Goal: Use online tool/utility: Utilize a website feature to perform a specific function

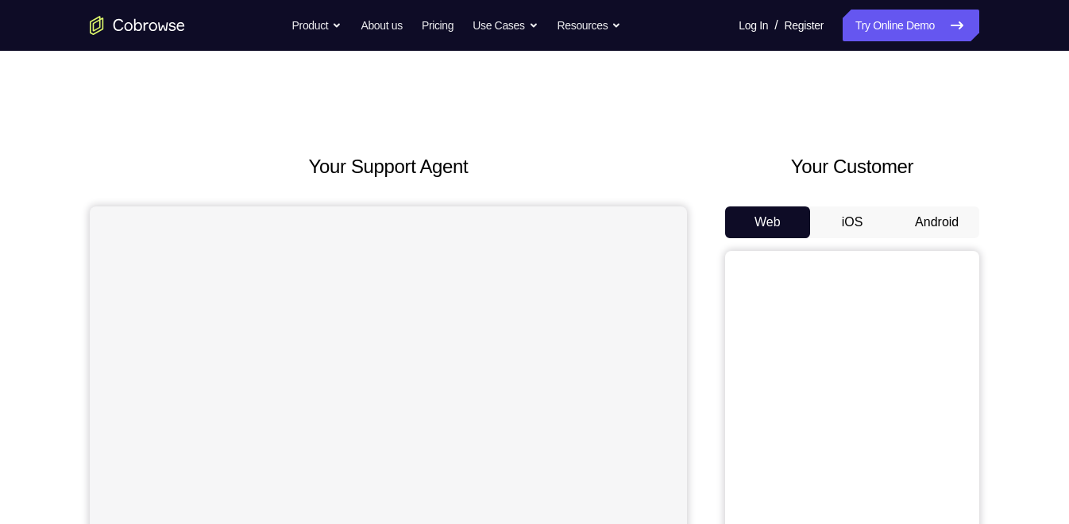
click at [934, 226] on button "Android" at bounding box center [937, 223] width 85 height 32
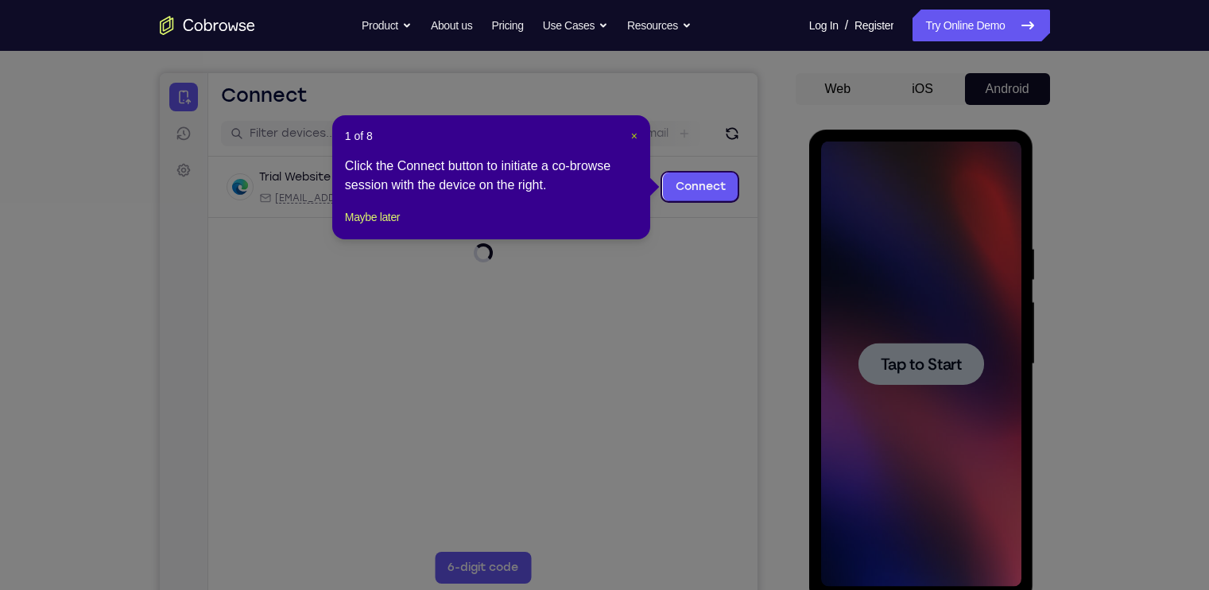
click at [633, 134] on span "×" at bounding box center [634, 136] width 6 height 13
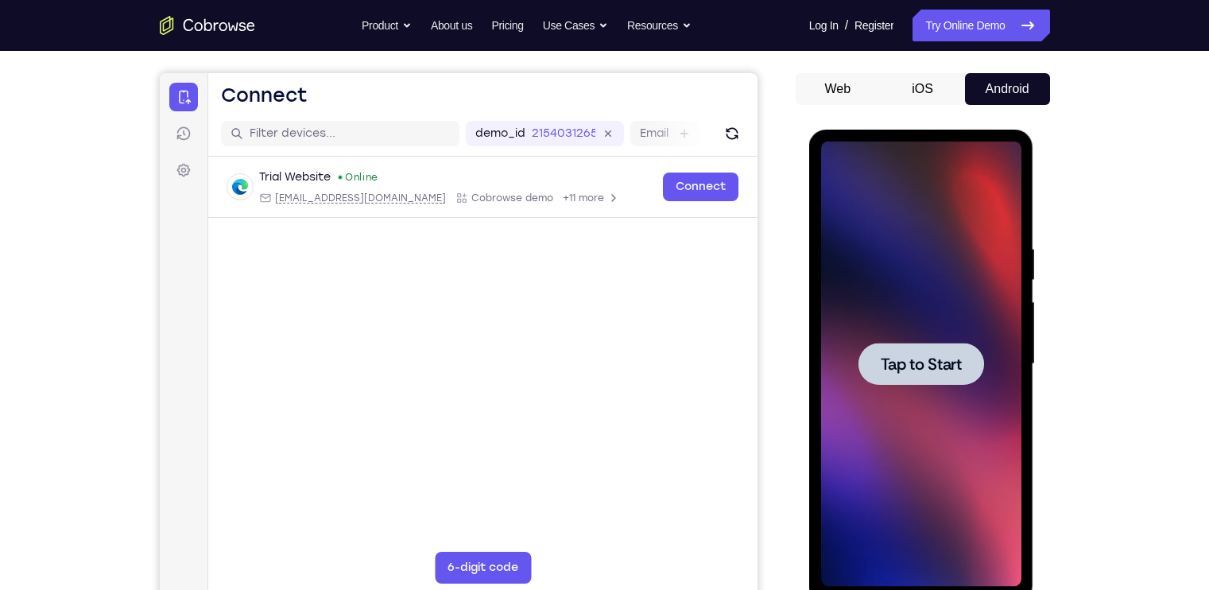
click at [888, 370] on span "Tap to Start" at bounding box center [920, 364] width 81 height 16
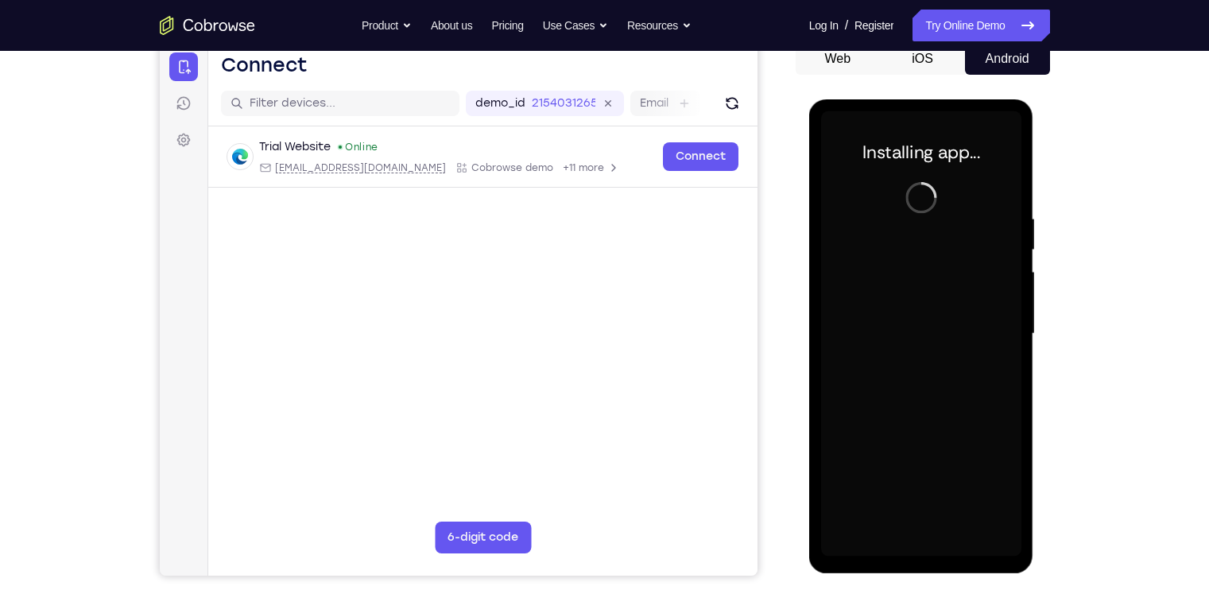
scroll to position [171, 0]
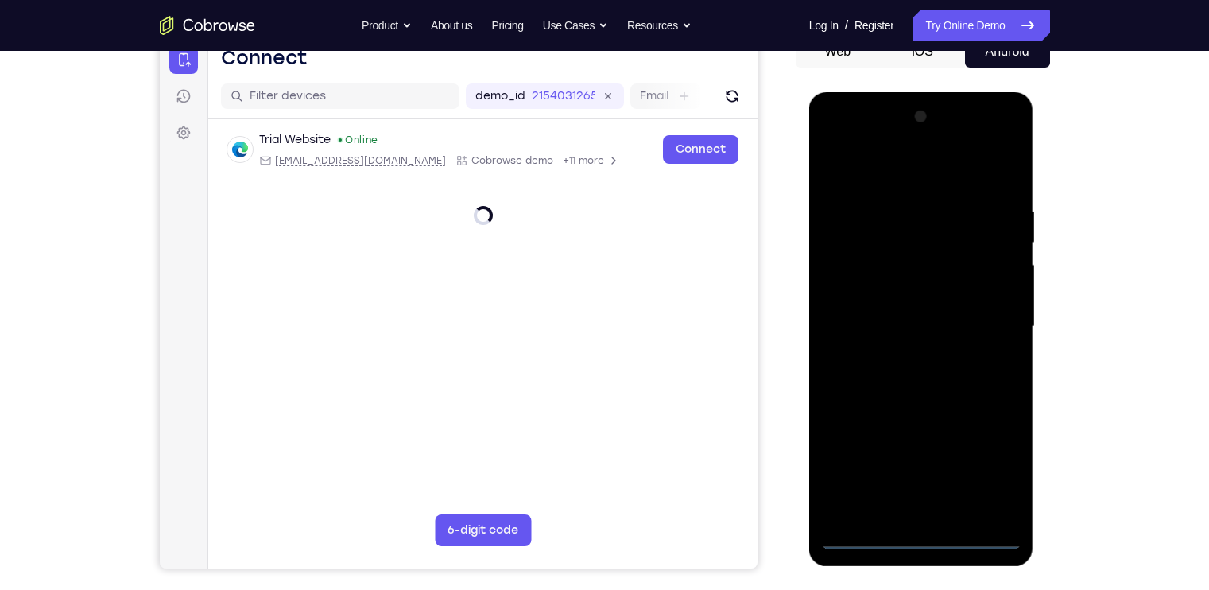
click at [922, 471] on div at bounding box center [921, 326] width 200 height 445
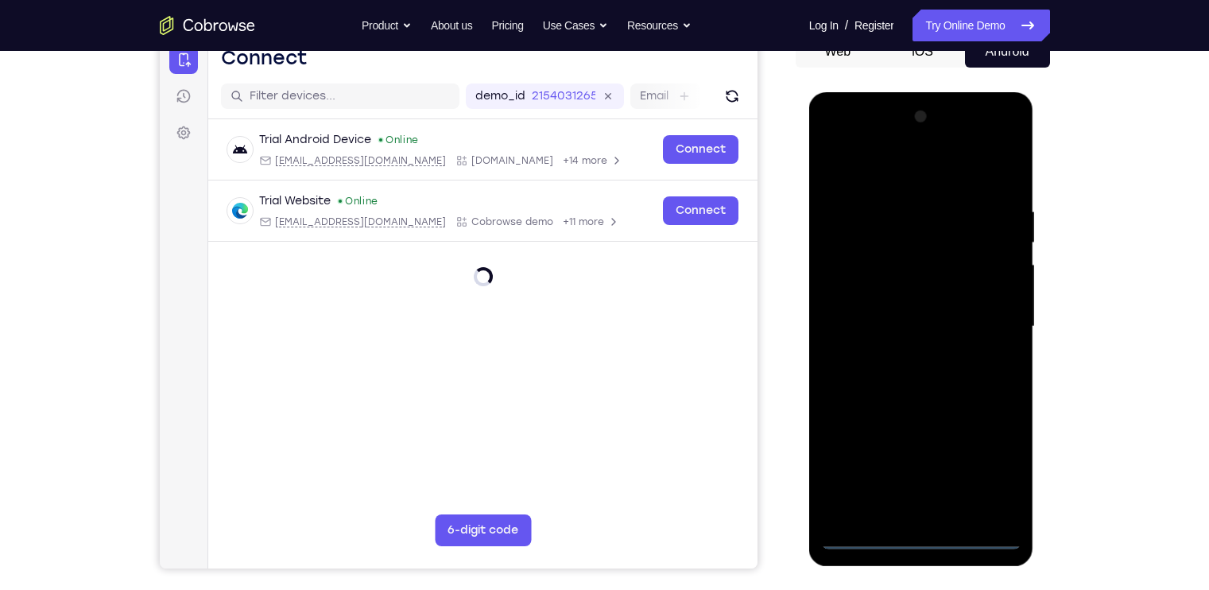
click at [958, 459] on div at bounding box center [921, 326] width 200 height 445
click at [905, 172] on div at bounding box center [921, 326] width 200 height 445
click at [854, 280] on div at bounding box center [921, 326] width 200 height 445
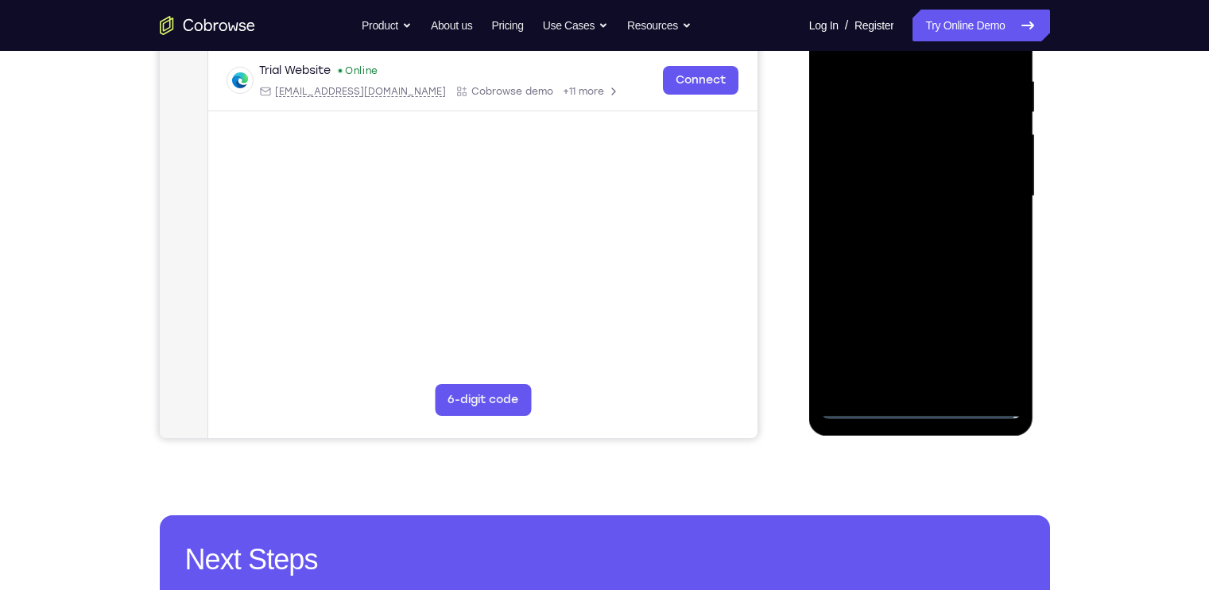
scroll to position [302, 0]
click at [930, 366] on div at bounding box center [921, 195] width 200 height 445
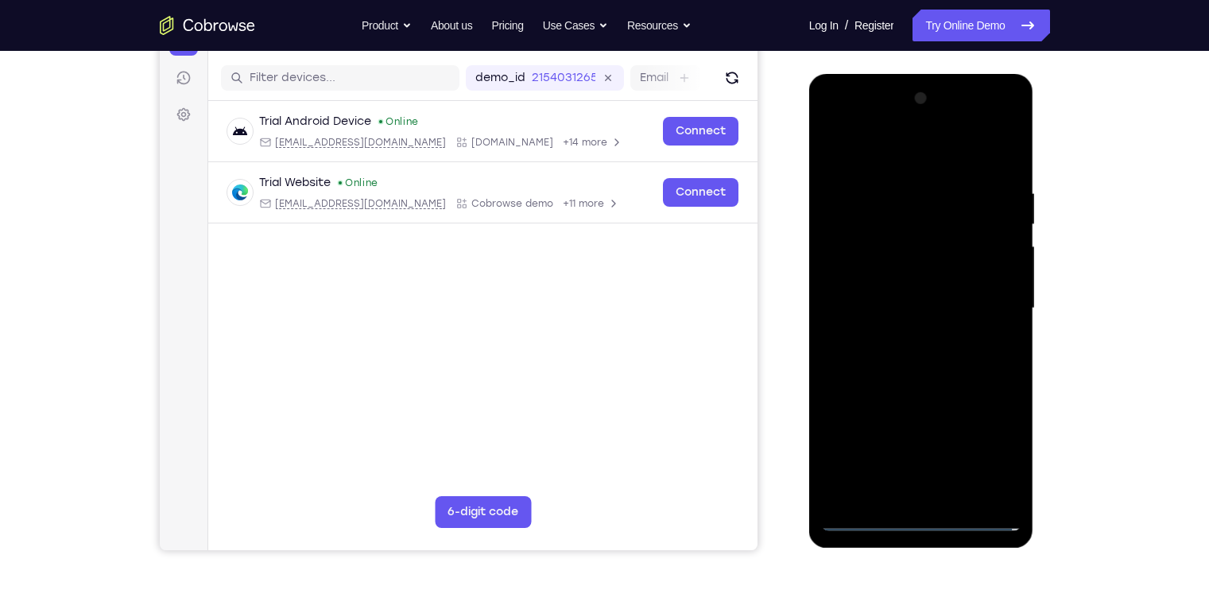
scroll to position [188, 0]
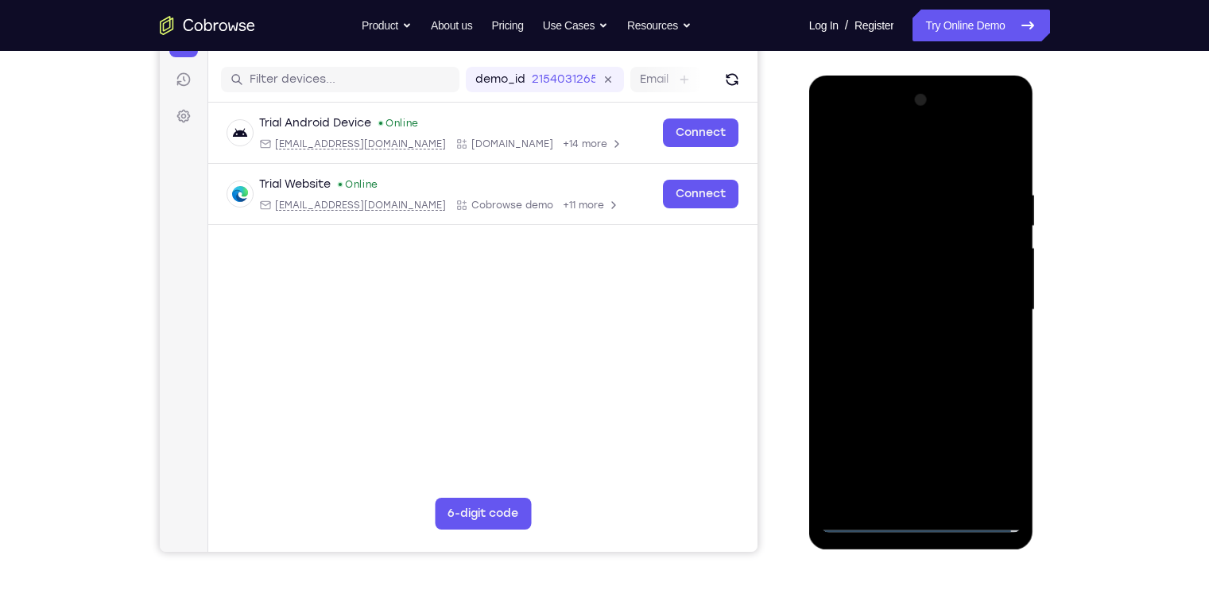
click at [864, 471] on div at bounding box center [921, 309] width 200 height 445
click at [862, 266] on div at bounding box center [921, 309] width 200 height 445
click at [921, 471] on div at bounding box center [921, 309] width 200 height 445
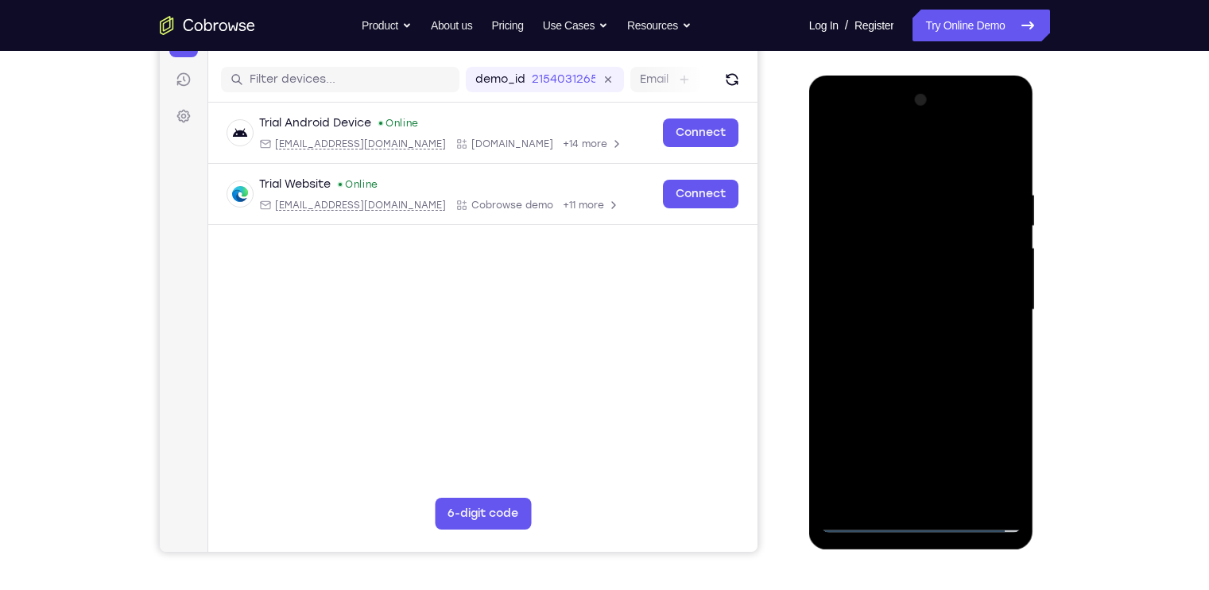
click at [894, 285] on div at bounding box center [921, 309] width 200 height 445
click at [903, 258] on div at bounding box center [921, 309] width 200 height 445
click at [897, 305] on div at bounding box center [921, 309] width 200 height 445
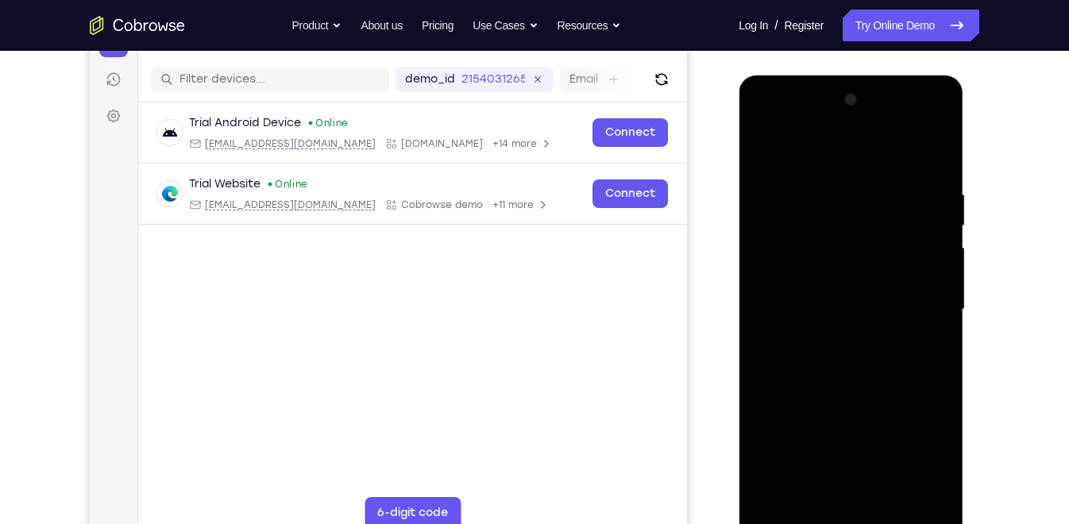
scroll to position [243, 0]
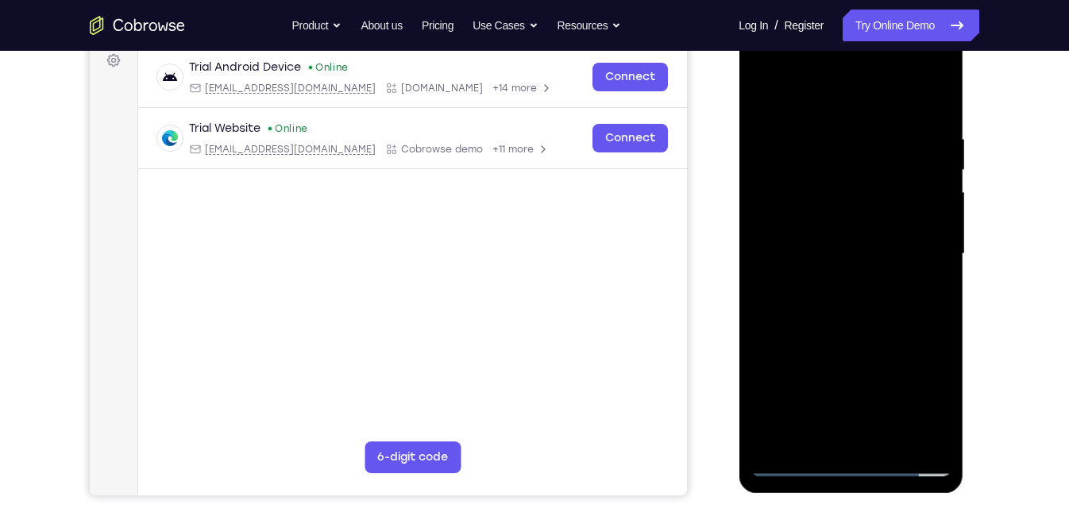
click at [823, 242] on div at bounding box center [851, 254] width 200 height 445
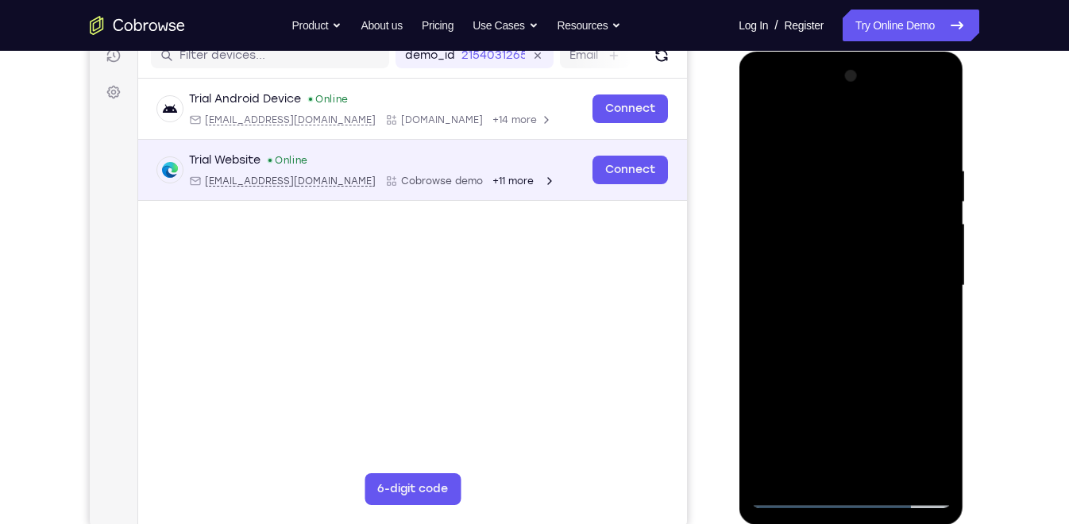
scroll to position [265, 0]
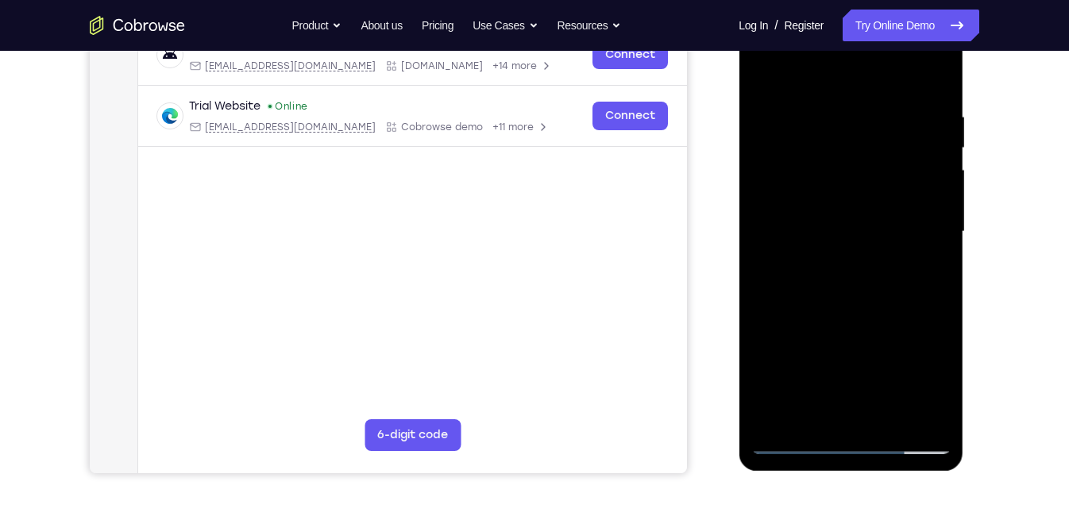
click at [872, 282] on div at bounding box center [851, 232] width 200 height 445
click at [936, 261] on div at bounding box center [851, 232] width 200 height 445
click at [904, 84] on div at bounding box center [851, 232] width 200 height 445
click at [771, 75] on div at bounding box center [851, 232] width 200 height 445
drag, startPoint x: 782, startPoint y: 238, endPoint x: 853, endPoint y: 160, distance: 105.8
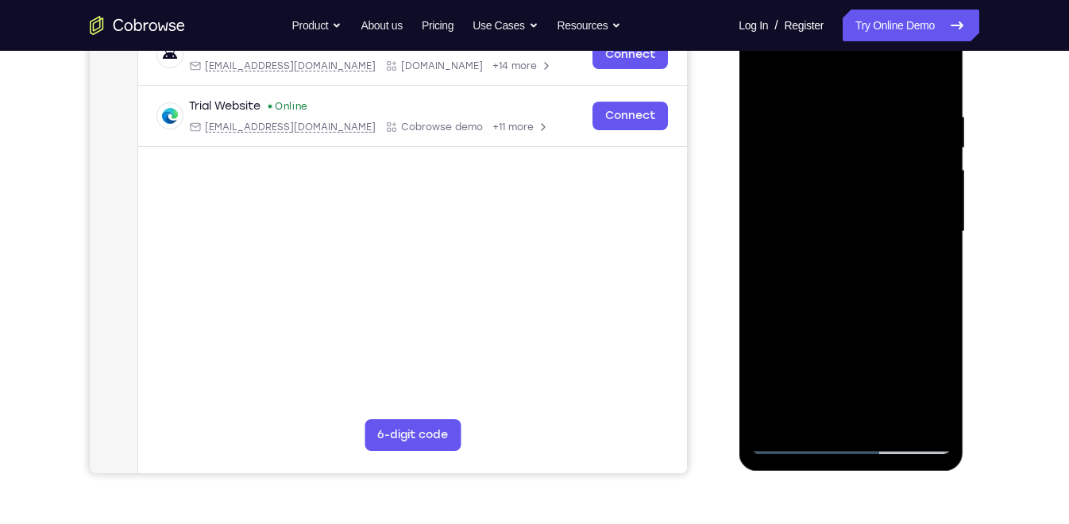
click at [853, 160] on div at bounding box center [851, 232] width 200 height 445
click at [924, 246] on div at bounding box center [851, 232] width 200 height 445
click at [795, 447] on div at bounding box center [851, 232] width 200 height 445
click at [897, 164] on div at bounding box center [851, 232] width 200 height 445
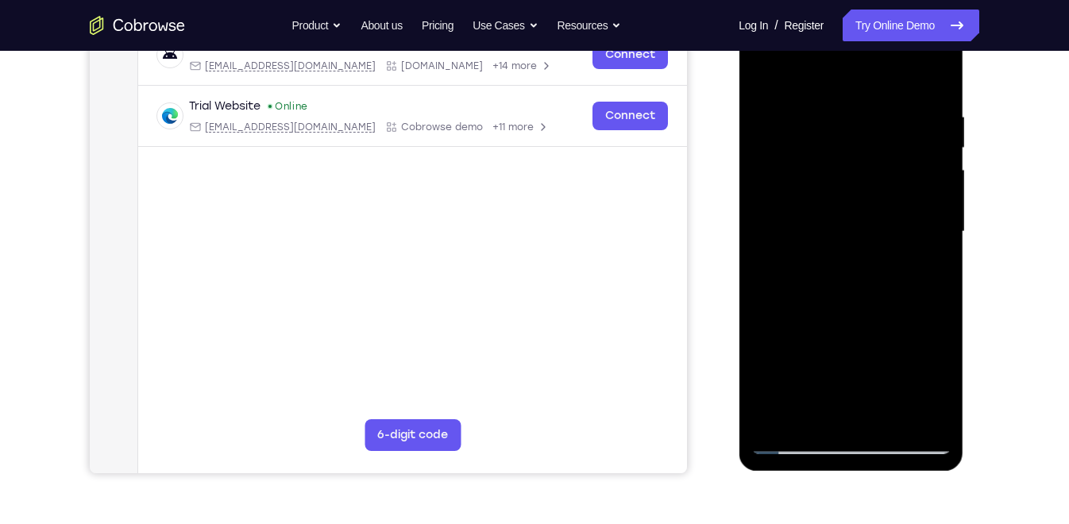
click at [768, 91] on div at bounding box center [851, 232] width 200 height 445
click at [850, 205] on div at bounding box center [851, 232] width 200 height 445
click at [940, 241] on div at bounding box center [851, 232] width 200 height 445
click at [904, 412] on div at bounding box center [851, 232] width 200 height 445
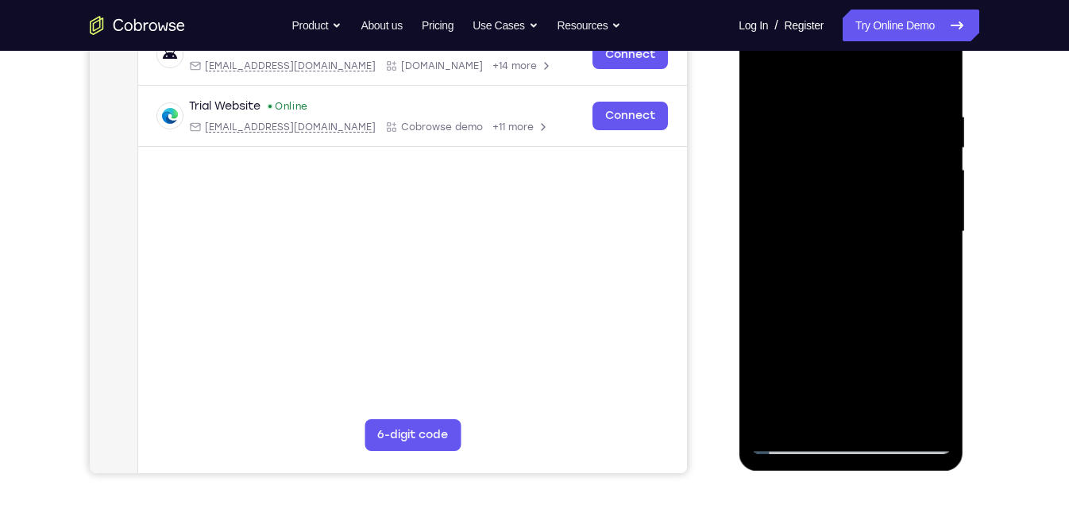
click at [904, 412] on div at bounding box center [851, 232] width 200 height 445
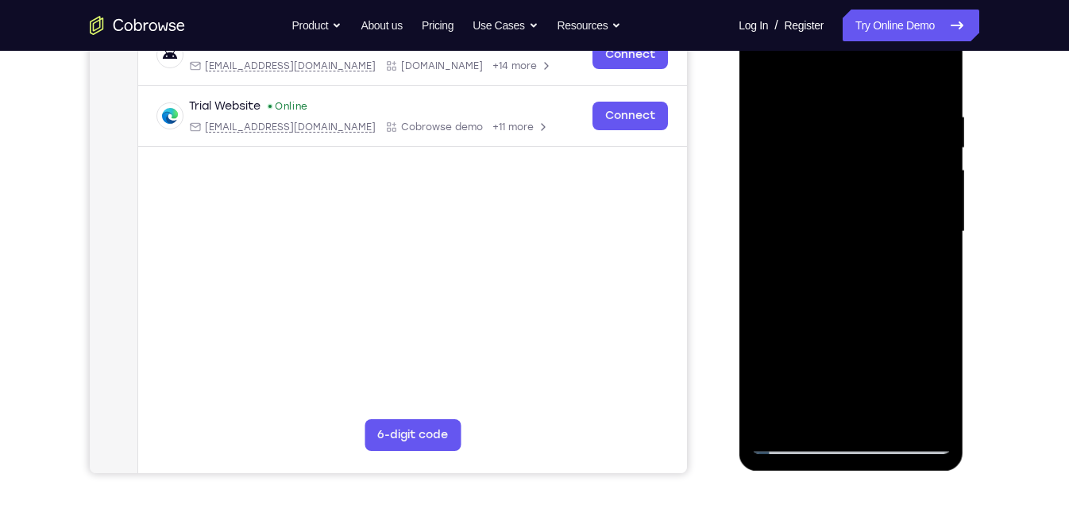
click at [904, 412] on div at bounding box center [851, 232] width 200 height 445
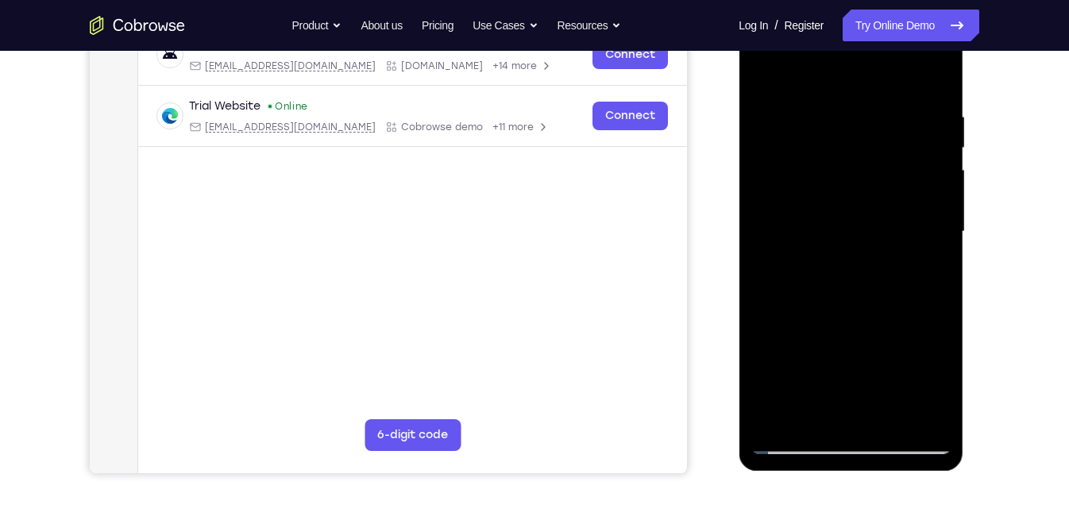
click at [937, 249] on div at bounding box center [851, 232] width 200 height 445
click at [938, 242] on div at bounding box center [851, 232] width 200 height 445
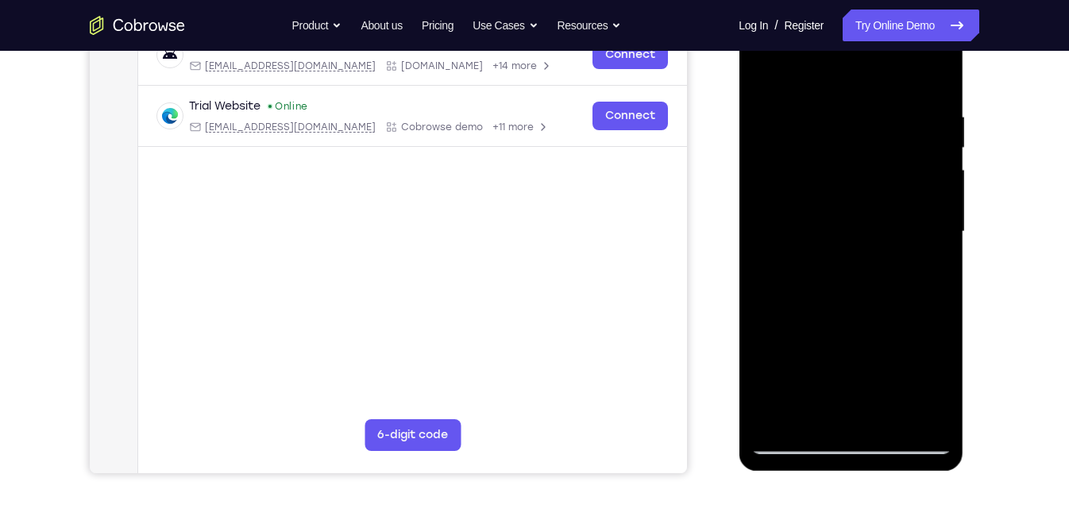
click at [938, 242] on div at bounding box center [851, 232] width 200 height 445
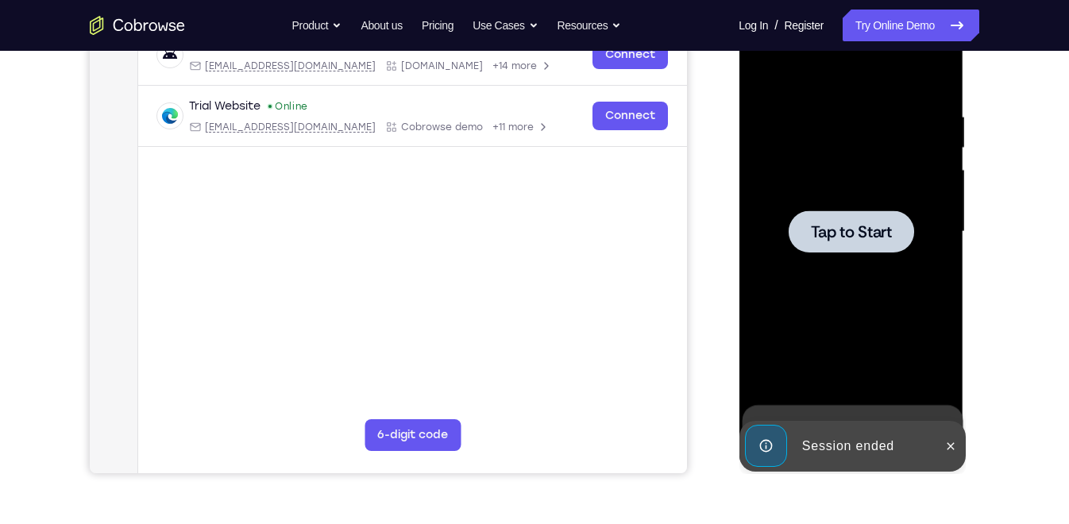
scroll to position [218, 0]
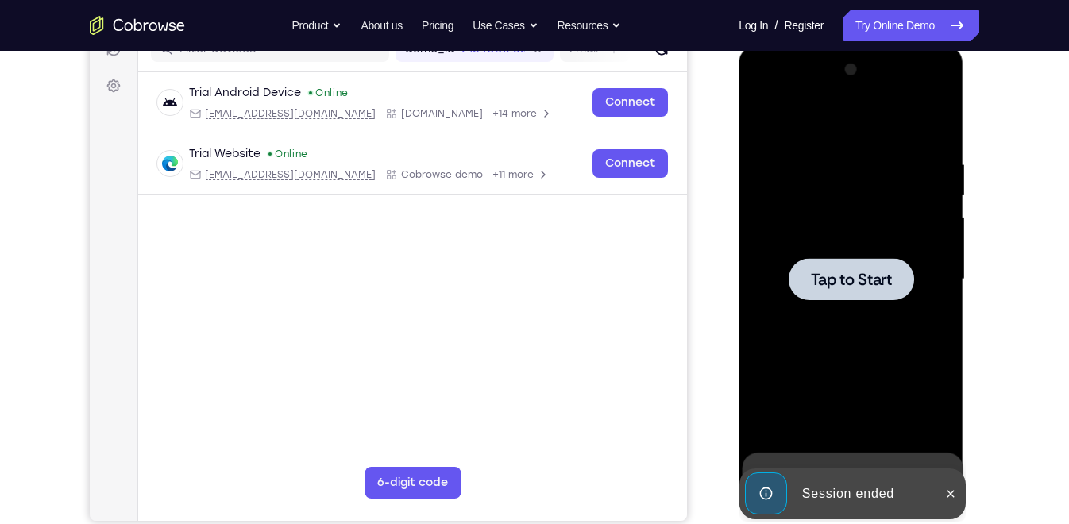
click at [873, 286] on span "Tap to Start" at bounding box center [850, 280] width 81 height 16
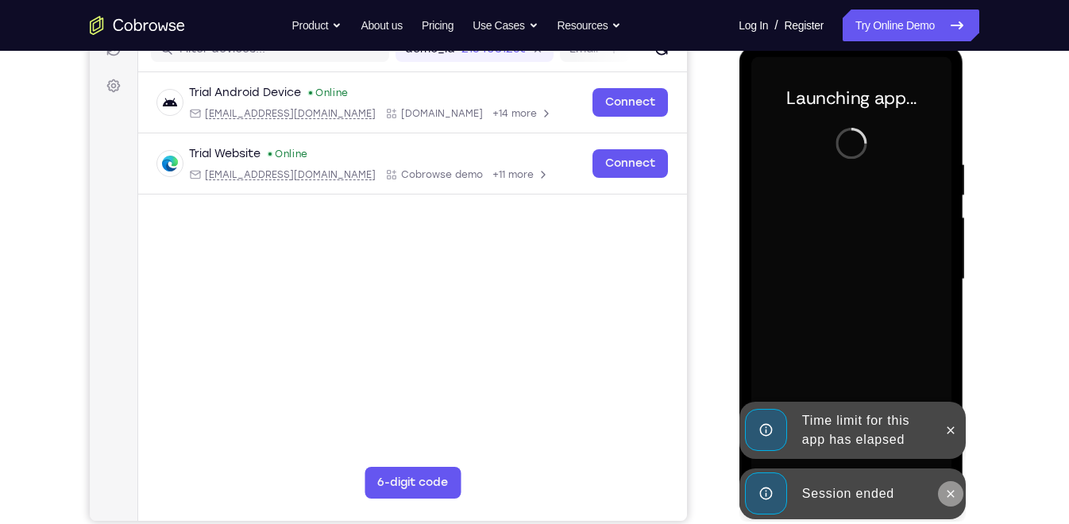
click at [948, 471] on icon at bounding box center [950, 494] width 13 height 13
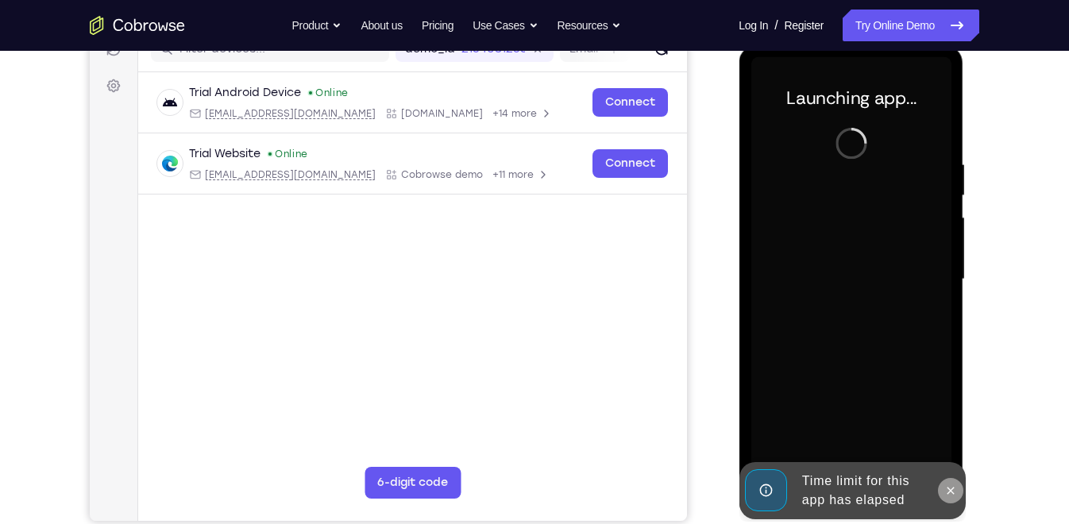
click at [951, 429] on div "Launching app..." at bounding box center [851, 282] width 225 height 474
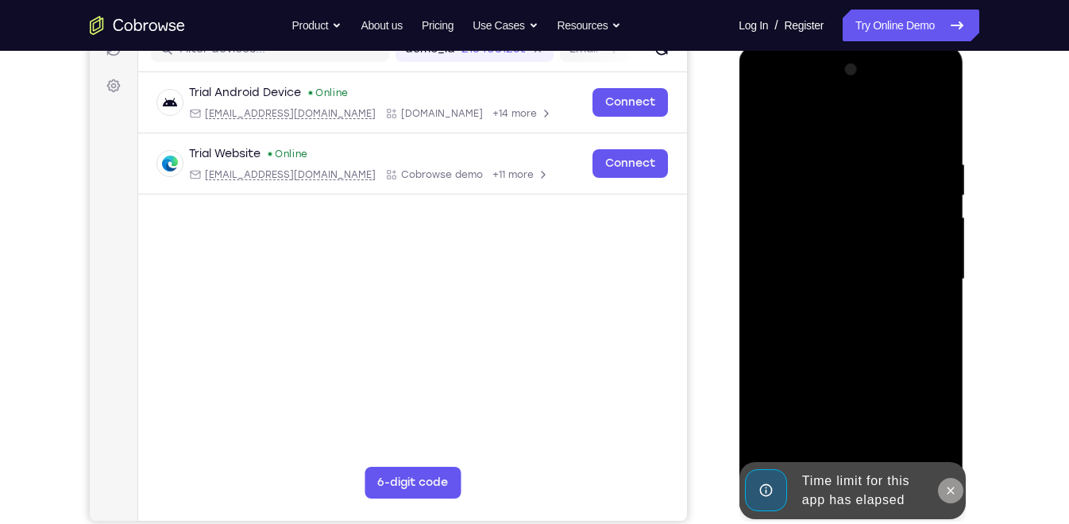
click at [951, 471] on icon at bounding box center [950, 491] width 13 height 13
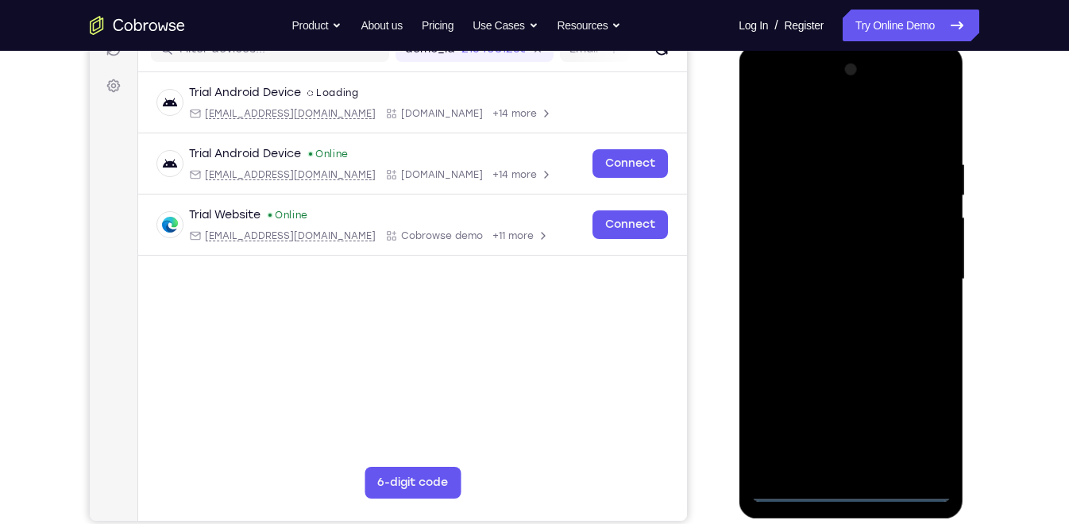
click at [853, 471] on div at bounding box center [851, 279] width 200 height 445
click at [925, 416] on div at bounding box center [851, 279] width 200 height 445
click at [834, 125] on div at bounding box center [851, 279] width 200 height 445
click at [919, 270] on div at bounding box center [851, 279] width 200 height 445
click at [830, 311] on div at bounding box center [851, 279] width 200 height 445
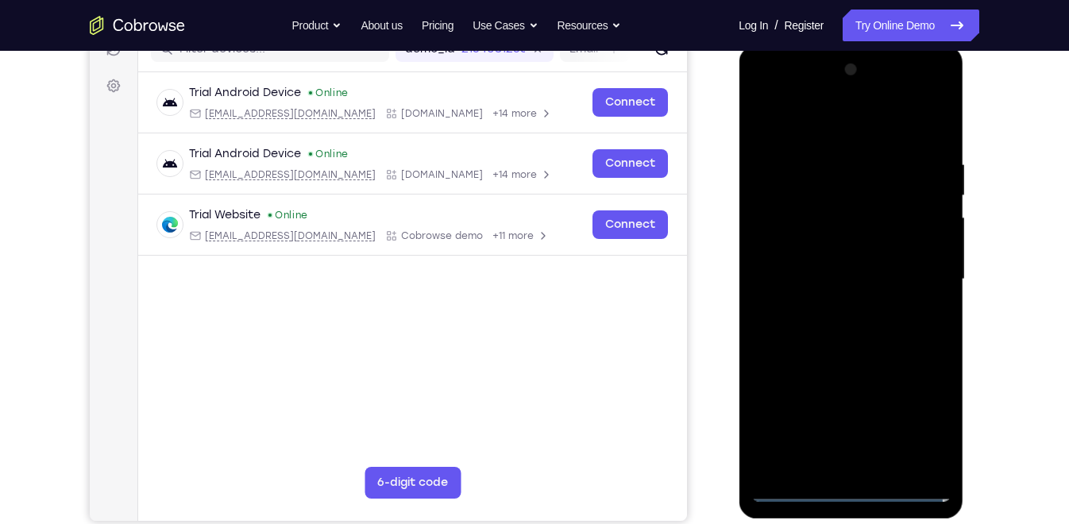
click at [827, 270] on div at bounding box center [851, 279] width 200 height 445
click at [834, 243] on div at bounding box center [851, 279] width 200 height 445
click at [826, 274] on div at bounding box center [851, 279] width 200 height 445
click at [855, 354] on div at bounding box center [851, 279] width 200 height 445
click at [824, 162] on div at bounding box center [851, 279] width 200 height 445
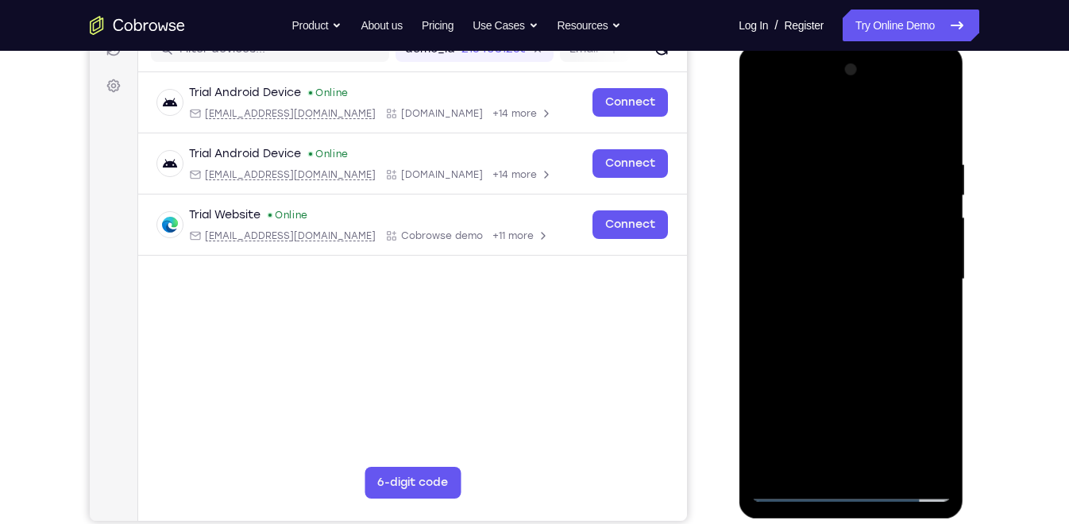
click at [912, 458] on div at bounding box center [851, 279] width 200 height 445
click at [787, 471] on div at bounding box center [851, 279] width 200 height 445
click at [894, 466] on div at bounding box center [851, 279] width 200 height 445
click at [847, 365] on div at bounding box center [851, 279] width 200 height 445
click at [930, 226] on div at bounding box center [851, 279] width 200 height 445
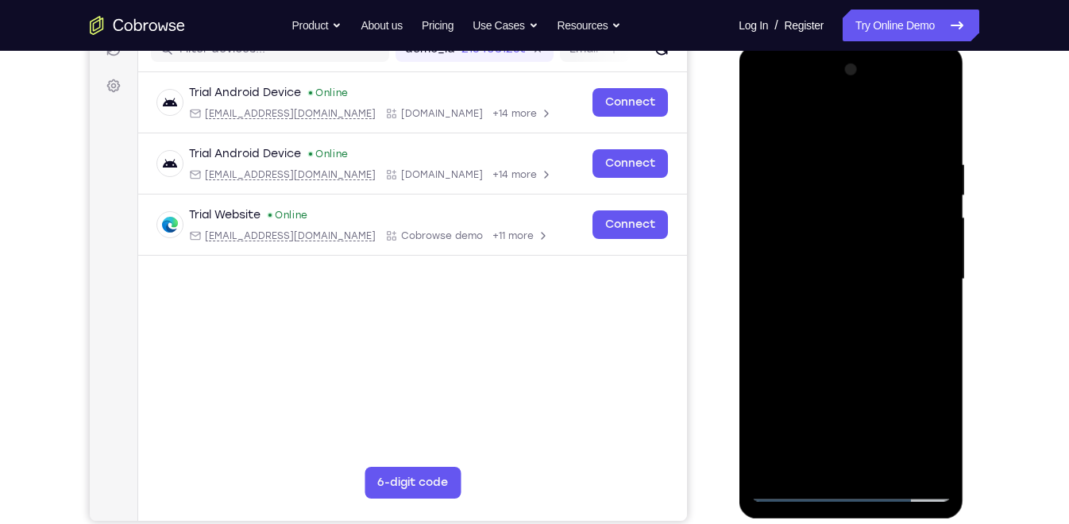
click at [798, 471] on div at bounding box center [851, 279] width 200 height 445
click at [942, 190] on div at bounding box center [851, 279] width 200 height 445
click at [940, 190] on div at bounding box center [851, 279] width 200 height 445
click at [756, 190] on div at bounding box center [851, 279] width 200 height 445
click at [764, 191] on div at bounding box center [851, 279] width 200 height 445
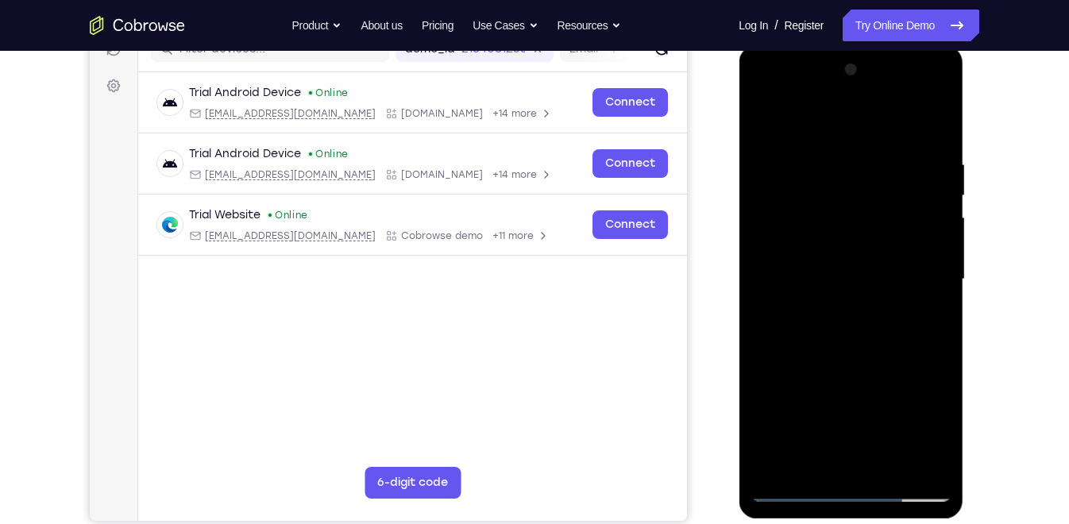
click at [796, 471] on div at bounding box center [851, 279] width 200 height 445
click at [880, 154] on div at bounding box center [851, 279] width 200 height 445
click at [910, 454] on div at bounding box center [851, 279] width 200 height 445
click at [919, 301] on div at bounding box center [851, 279] width 200 height 445
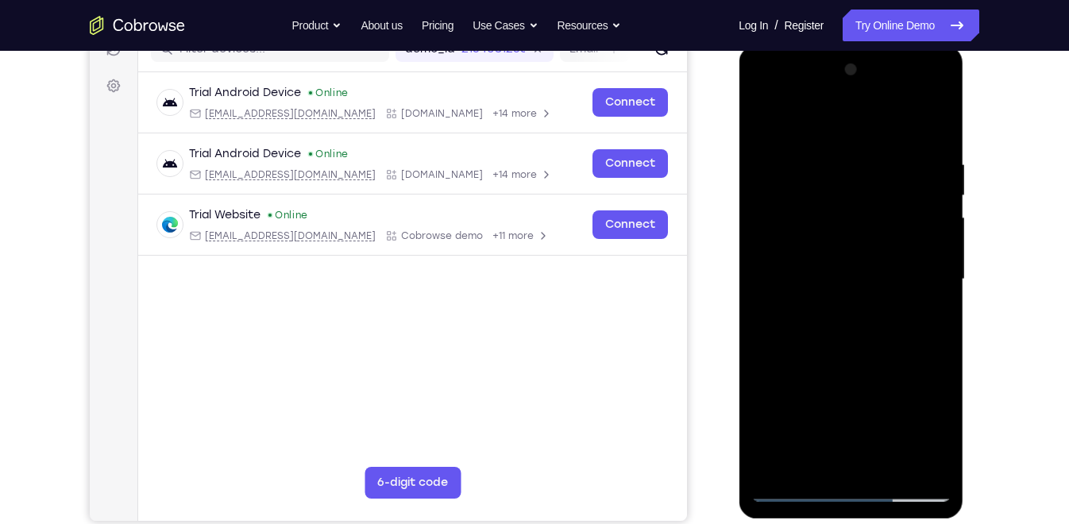
click at [919, 301] on div at bounding box center [851, 279] width 200 height 445
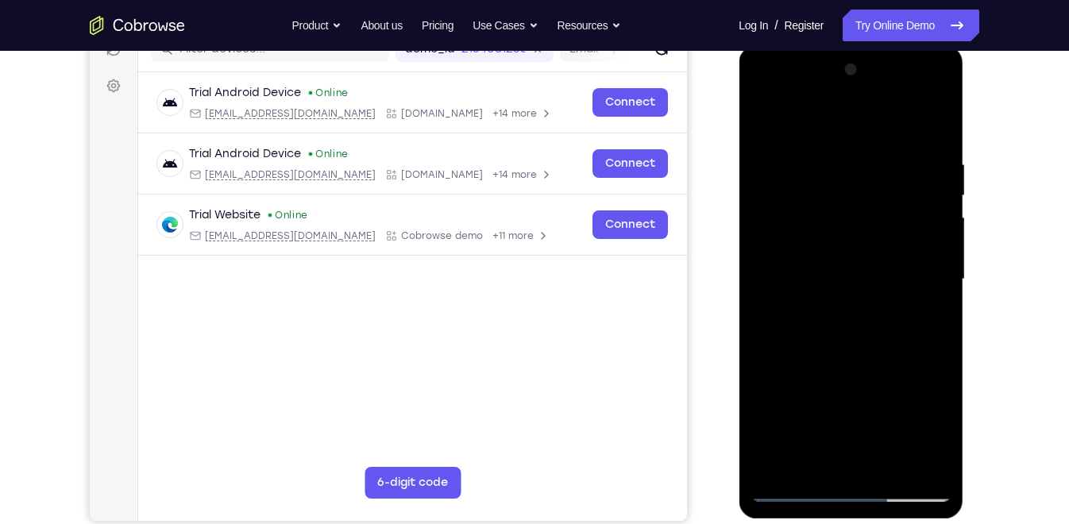
click at [761, 293] on div at bounding box center [851, 279] width 200 height 445
click at [770, 300] on div at bounding box center [851, 279] width 200 height 445
click at [946, 310] on div at bounding box center [851, 279] width 200 height 445
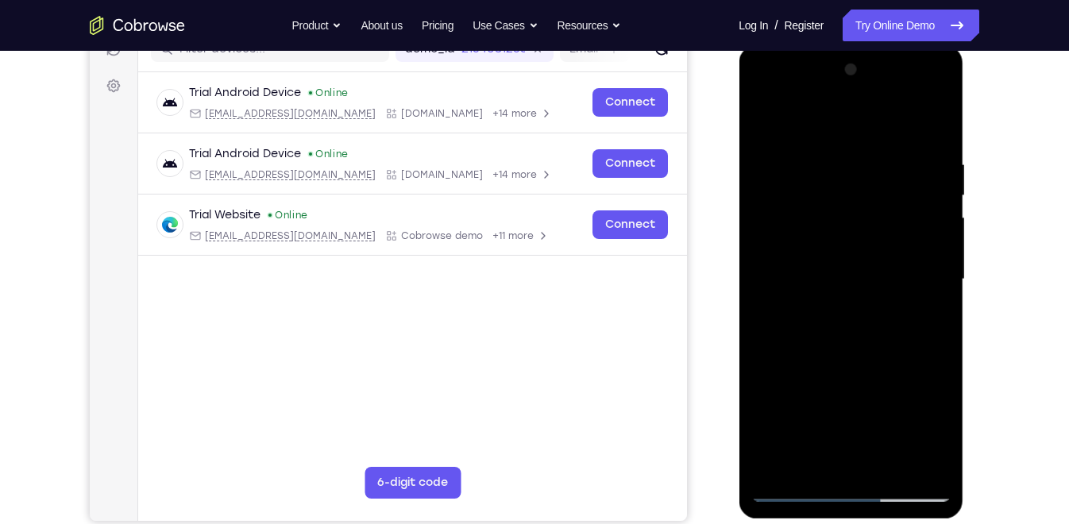
click at [946, 310] on div at bounding box center [851, 279] width 200 height 445
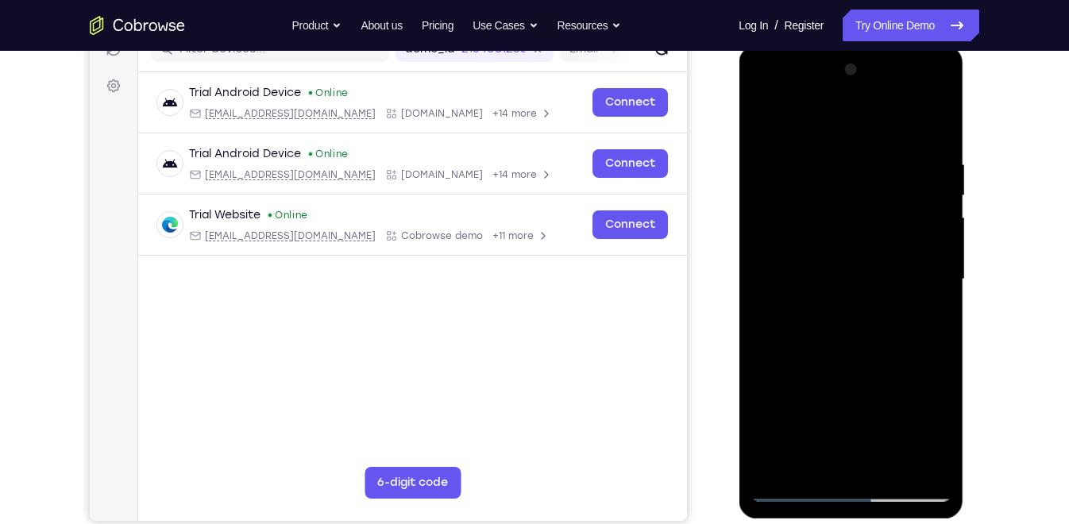
click at [946, 310] on div at bounding box center [851, 279] width 200 height 445
click at [942, 311] on div at bounding box center [851, 279] width 200 height 445
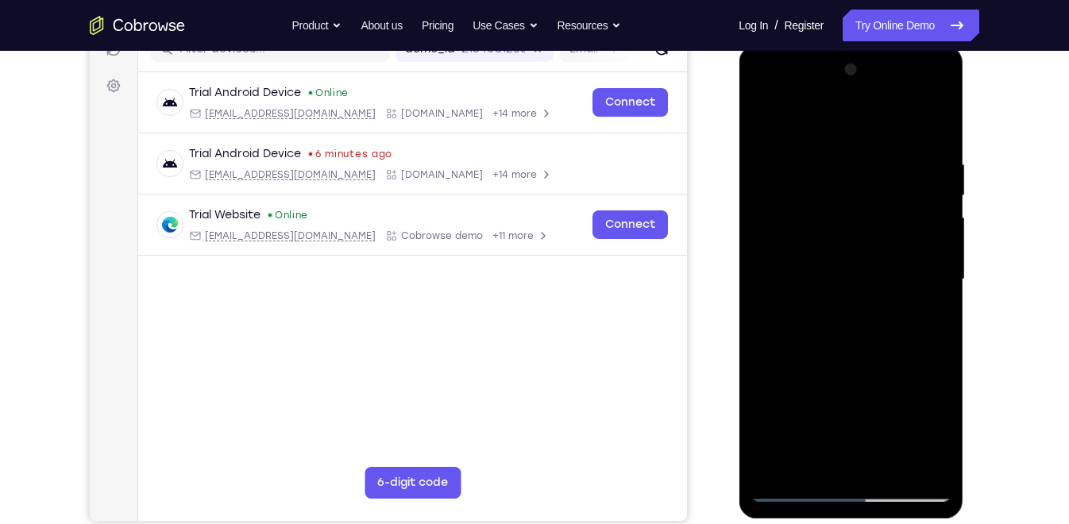
click at [942, 311] on div at bounding box center [851, 279] width 200 height 445
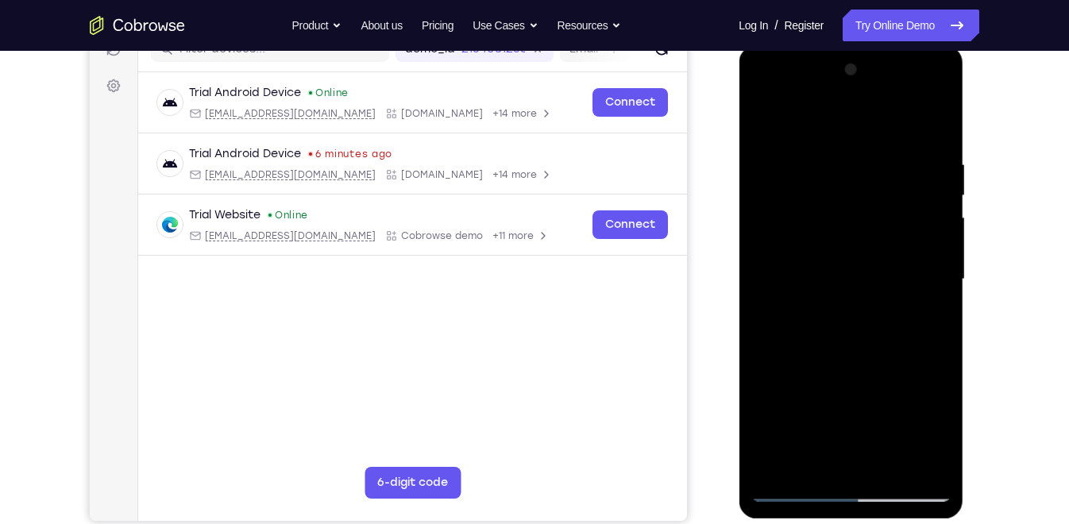
click at [942, 311] on div at bounding box center [851, 279] width 200 height 445
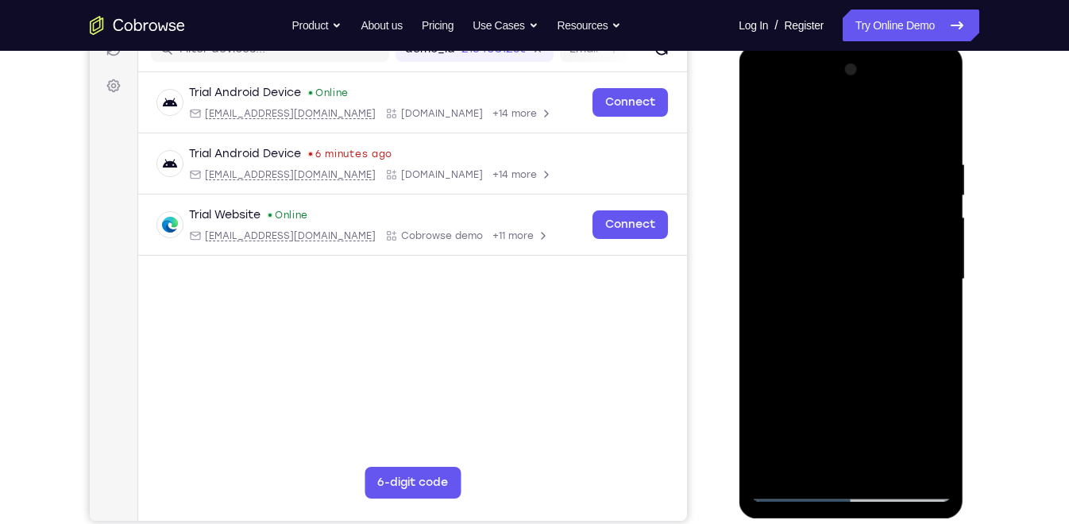
click at [937, 311] on div at bounding box center [851, 279] width 200 height 445
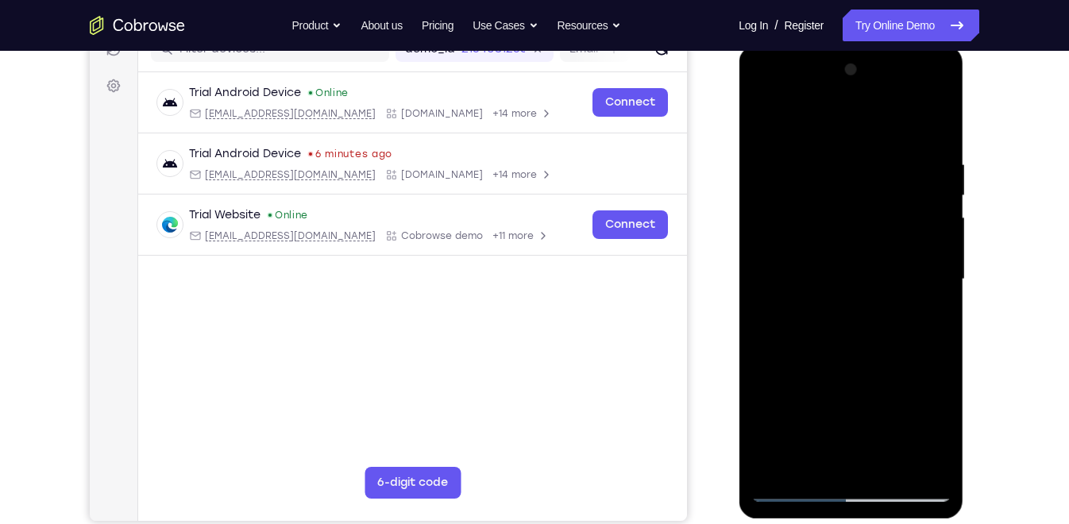
click at [937, 311] on div at bounding box center [851, 279] width 200 height 445
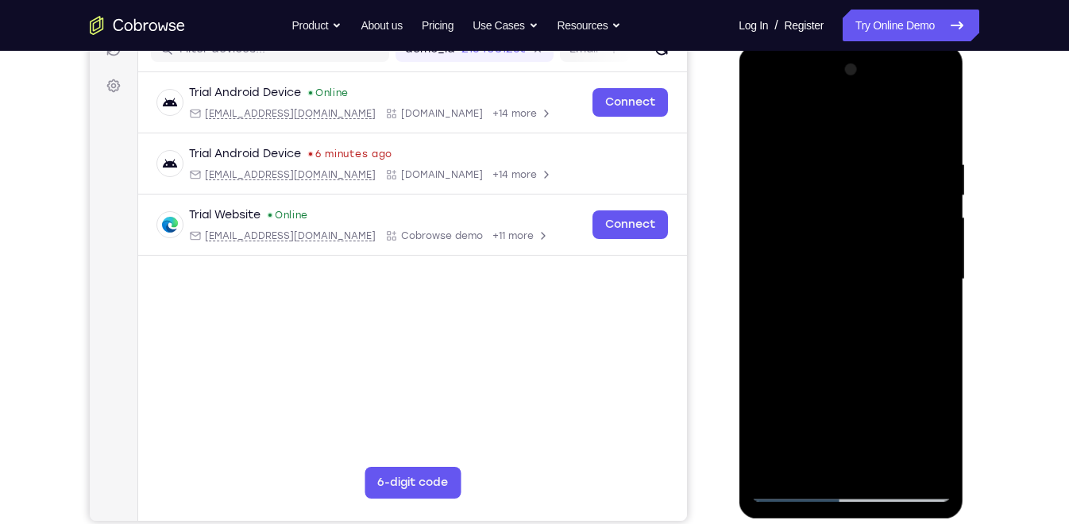
click at [937, 311] on div at bounding box center [851, 279] width 200 height 445
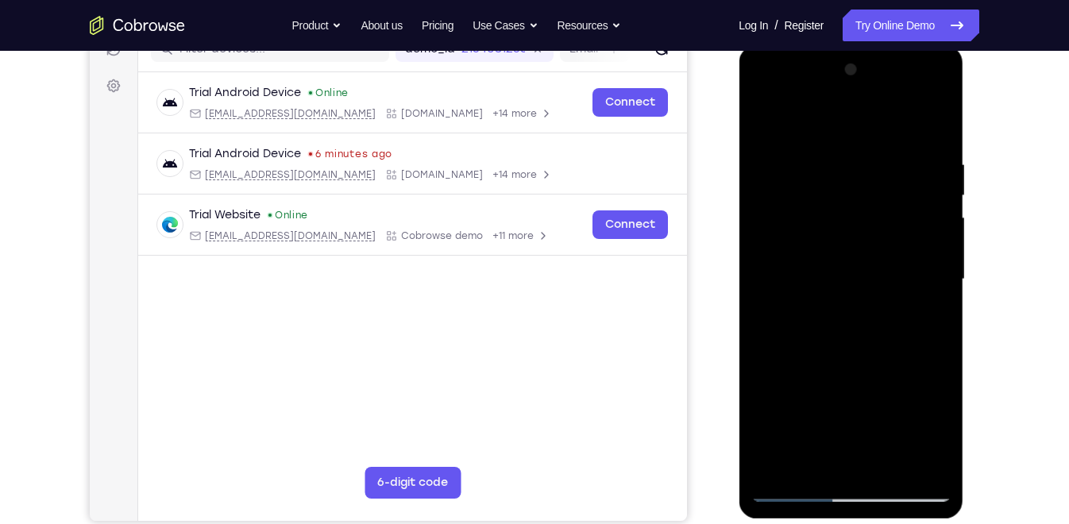
click at [937, 311] on div at bounding box center [851, 279] width 200 height 445
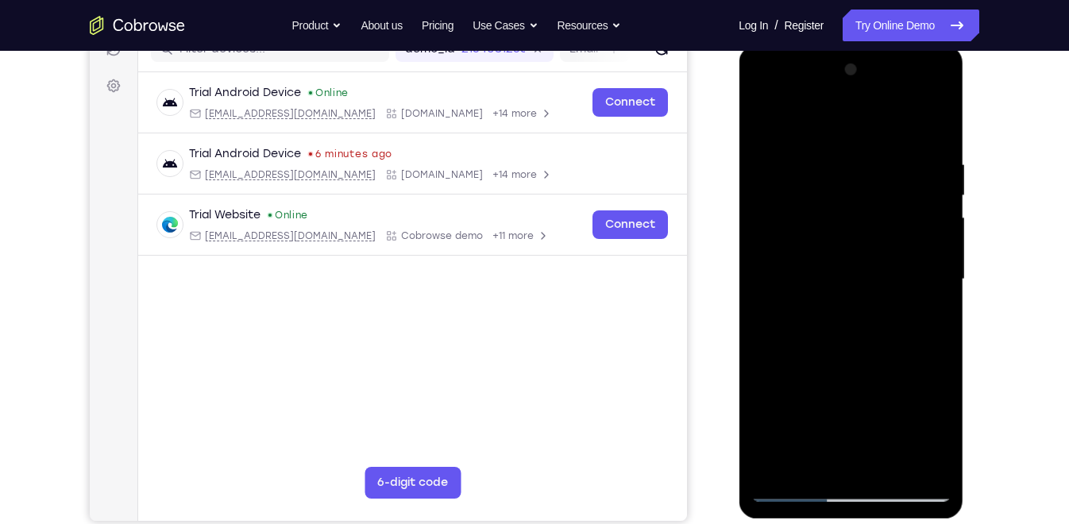
click at [937, 311] on div at bounding box center [851, 279] width 200 height 445
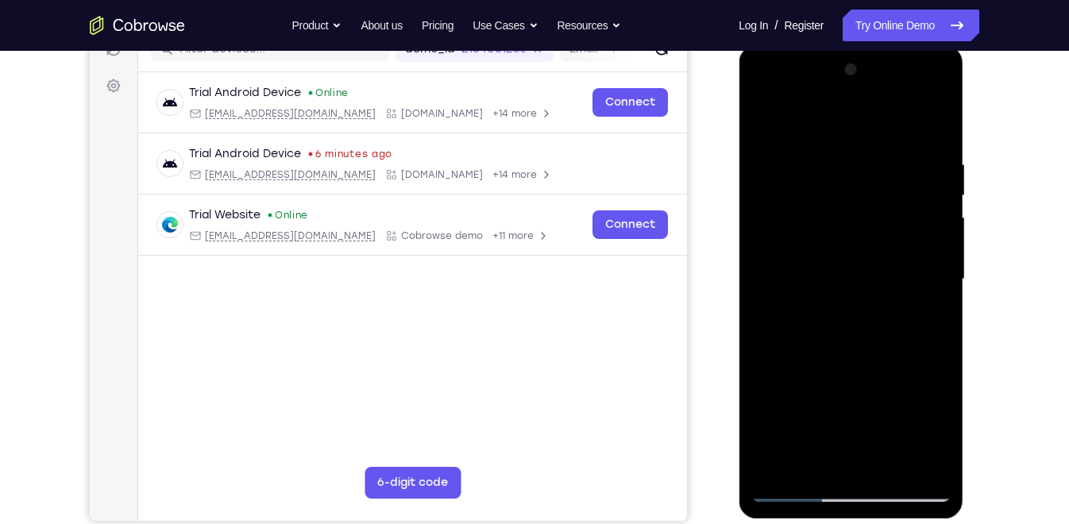
click at [937, 311] on div at bounding box center [851, 279] width 200 height 445
click at [794, 471] on div at bounding box center [851, 279] width 200 height 445
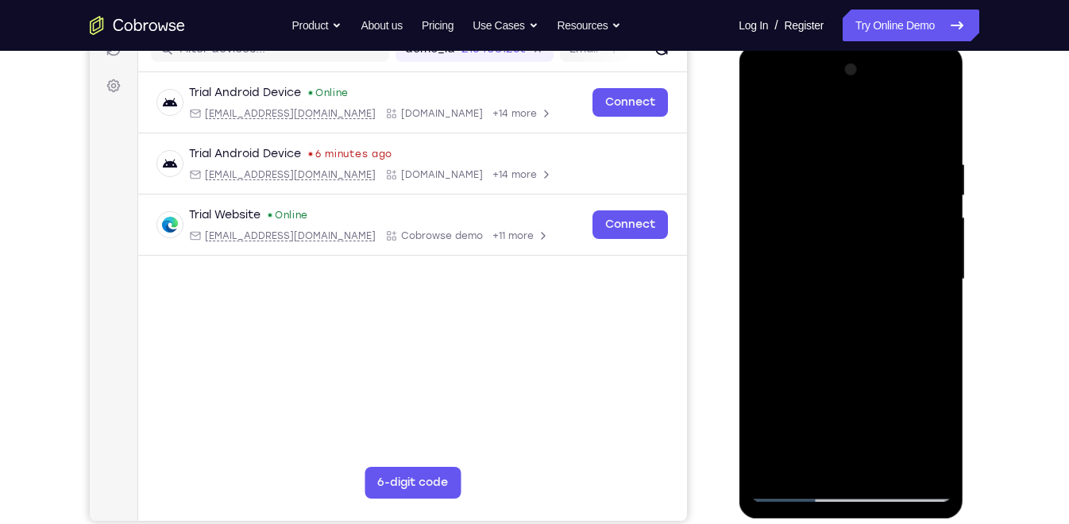
drag, startPoint x: 836, startPoint y: 215, endPoint x: 845, endPoint y: 362, distance: 147.3
click at [845, 362] on div at bounding box center [851, 279] width 200 height 445
click at [832, 157] on div at bounding box center [851, 279] width 200 height 445
click at [913, 454] on div at bounding box center [851, 279] width 200 height 445
click at [935, 291] on div at bounding box center [851, 279] width 200 height 445
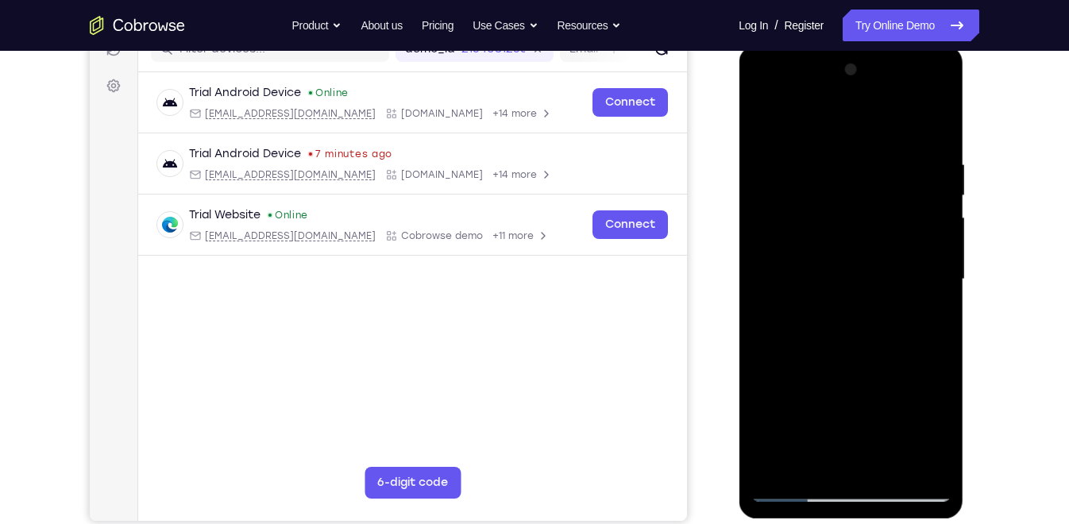
click at [933, 122] on div at bounding box center [851, 279] width 200 height 445
click at [766, 411] on div at bounding box center [851, 279] width 200 height 445
click at [895, 463] on div at bounding box center [851, 279] width 200 height 445
click at [874, 255] on div at bounding box center [851, 279] width 200 height 445
click at [938, 430] on div at bounding box center [851, 279] width 200 height 445
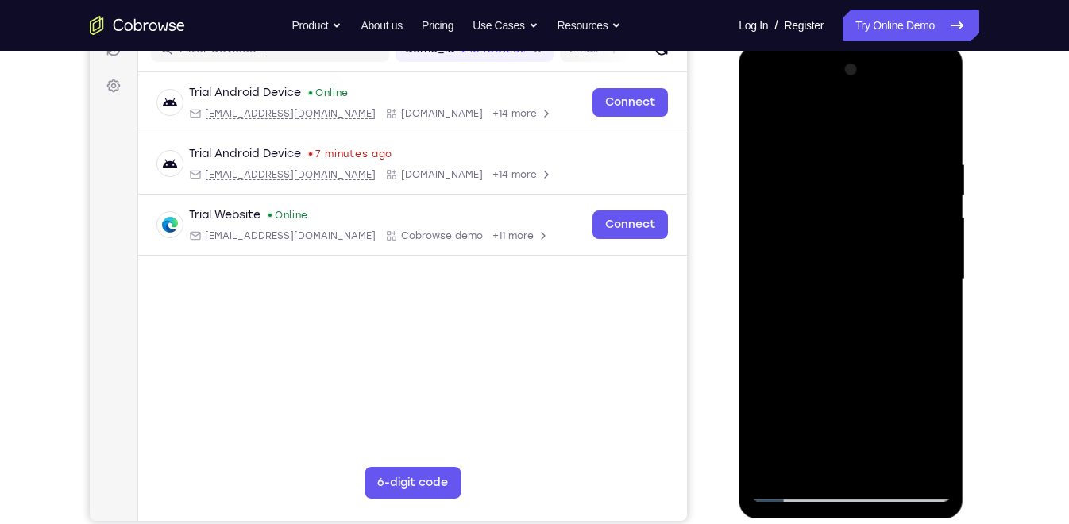
click at [938, 430] on div at bounding box center [851, 279] width 200 height 445
click at [936, 318] on div at bounding box center [851, 279] width 200 height 445
click at [940, 433] on div at bounding box center [851, 279] width 200 height 445
click at [930, 319] on div at bounding box center [851, 279] width 200 height 445
click at [939, 428] on div at bounding box center [851, 279] width 200 height 445
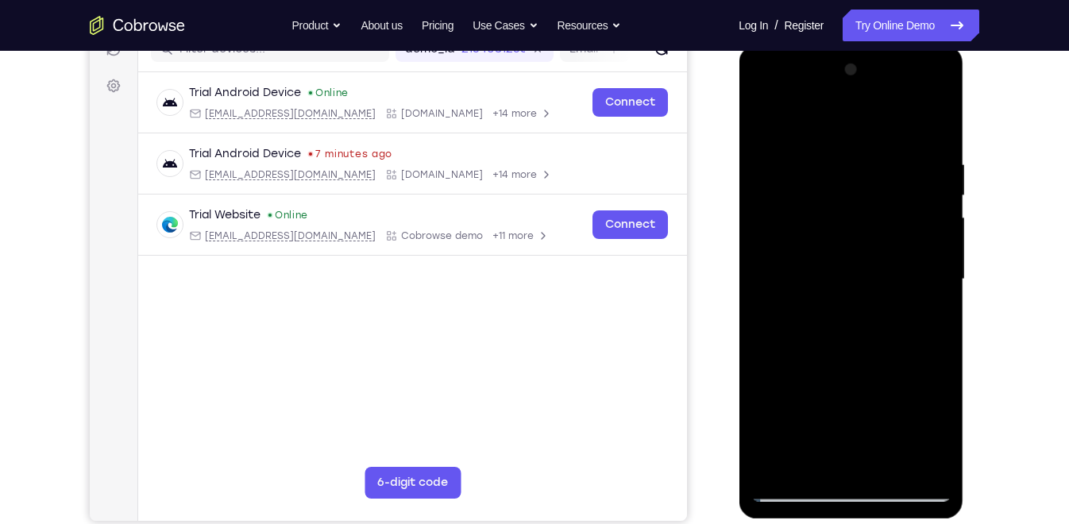
click at [930, 321] on div at bounding box center [851, 279] width 200 height 445
click at [794, 471] on div at bounding box center [851, 279] width 200 height 445
click at [797, 471] on div at bounding box center [851, 279] width 200 height 445
click at [799, 471] on div at bounding box center [851, 279] width 200 height 445
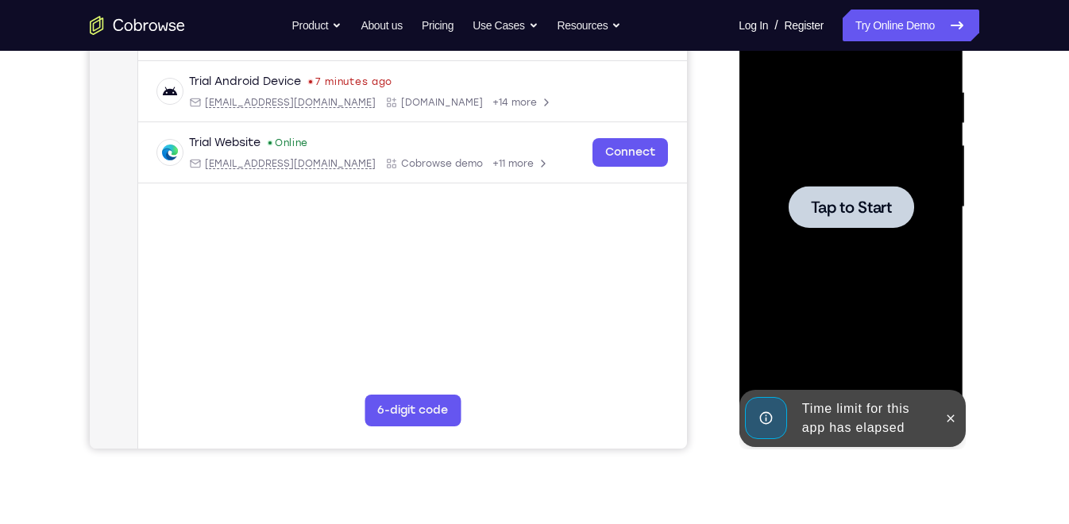
scroll to position [288, 0]
